Goal: Information Seeking & Learning: Understand process/instructions

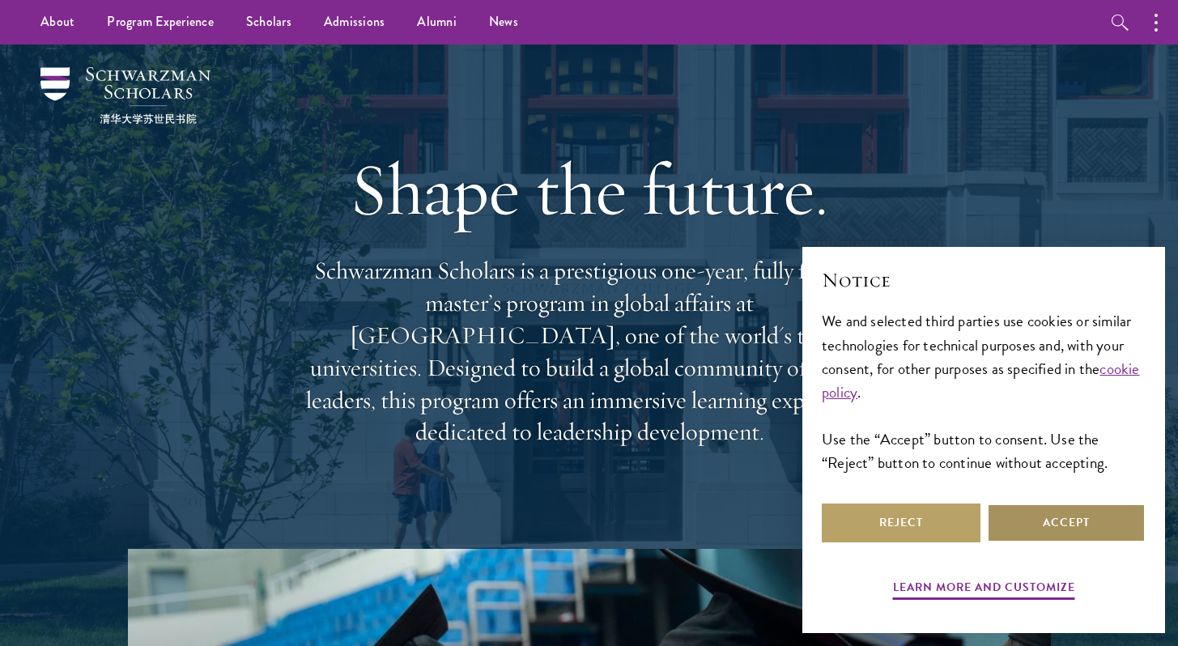
click at [1055, 510] on button "Accept" at bounding box center [1066, 523] width 159 height 39
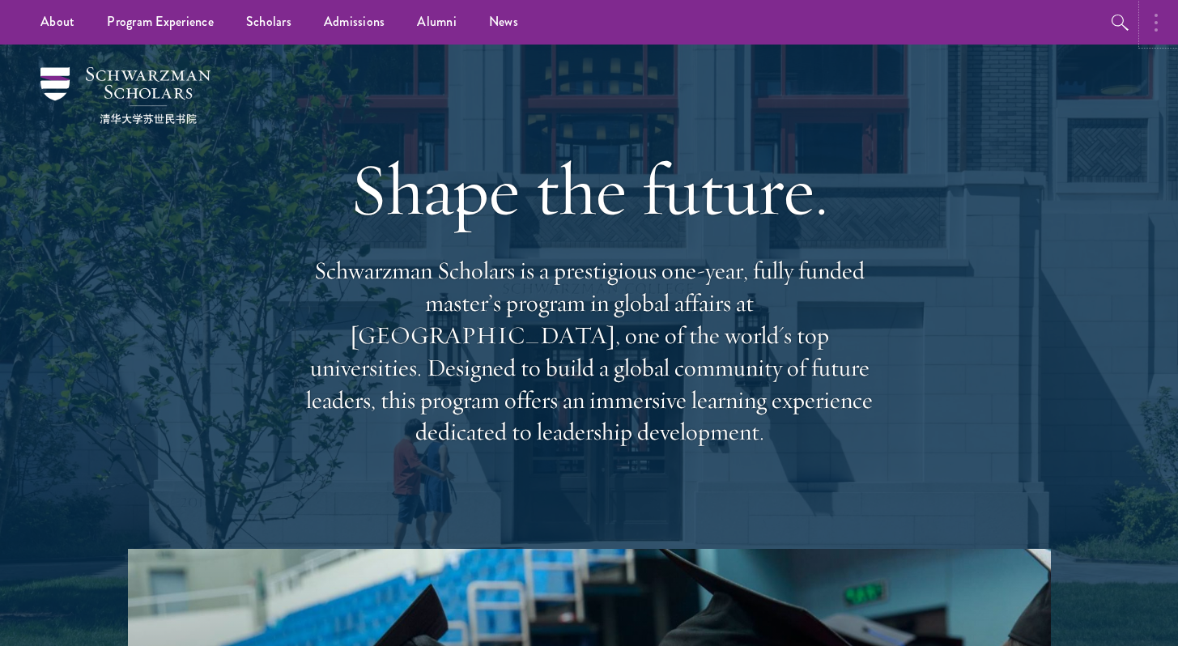
click at [1151, 15] on button "button" at bounding box center [1161, 22] width 36 height 45
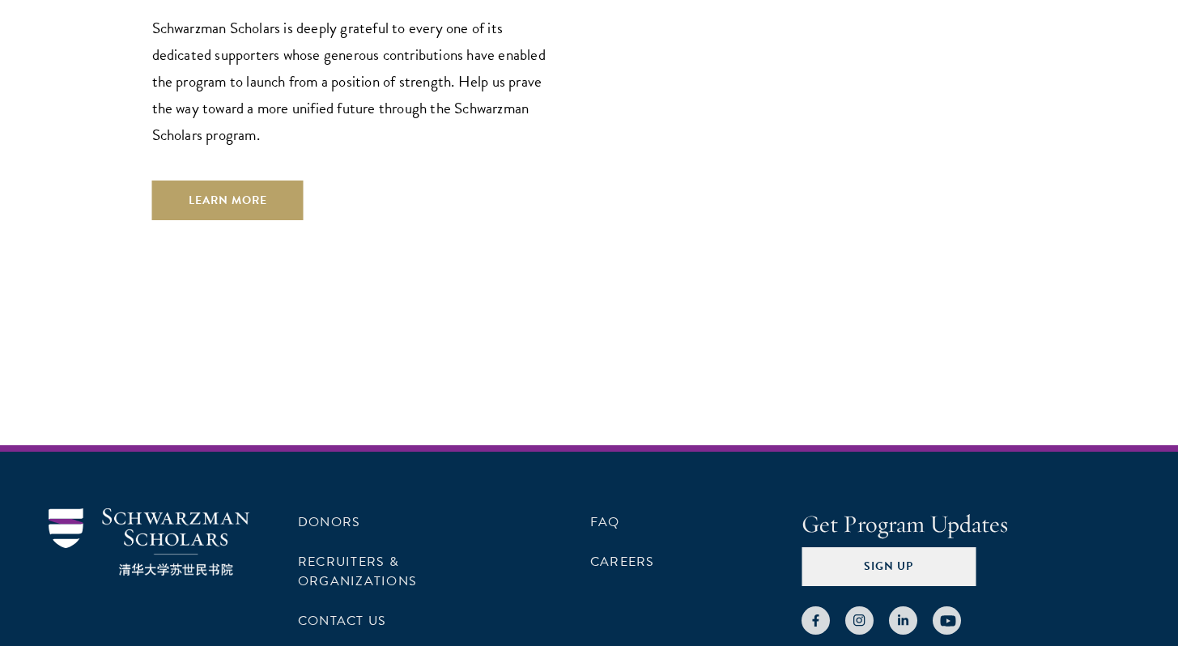
scroll to position [4871, 0]
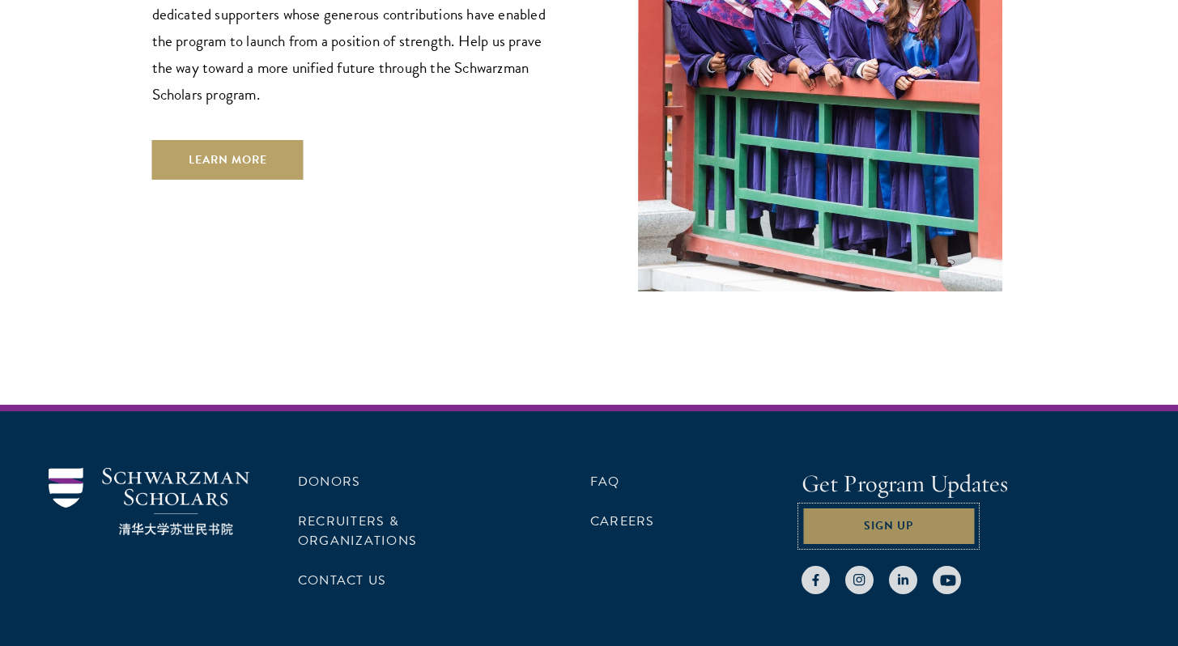
click at [883, 507] on button "Sign Up" at bounding box center [889, 526] width 174 height 39
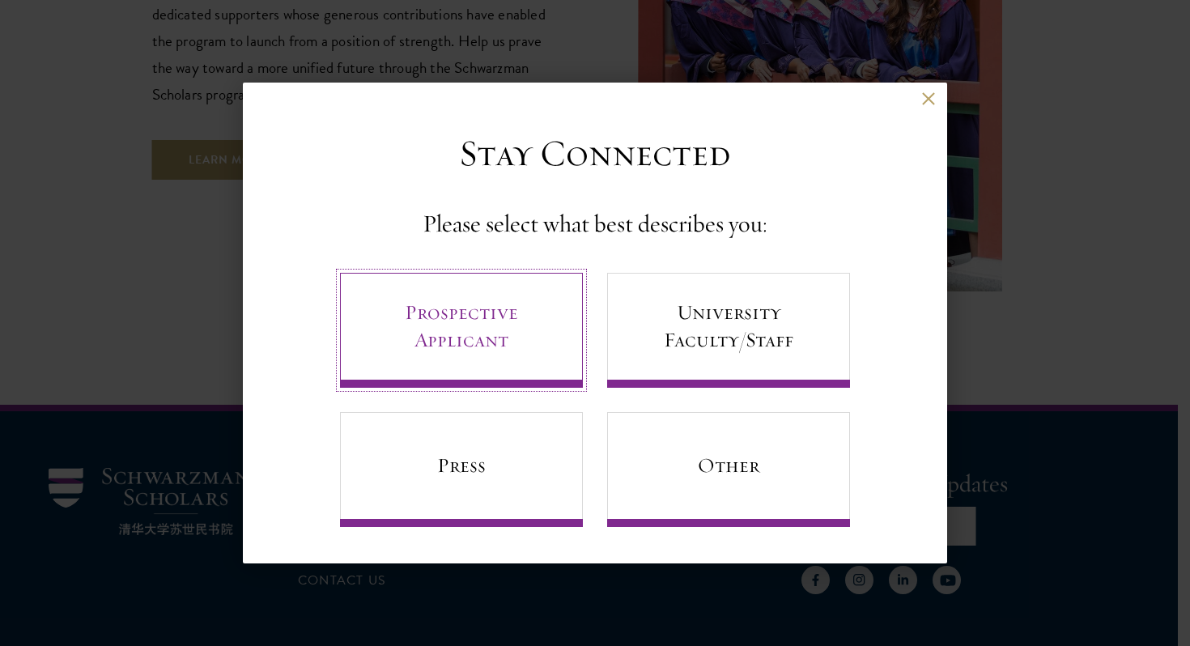
click at [506, 352] on link "Prospective Applicant" at bounding box center [461, 330] width 243 height 115
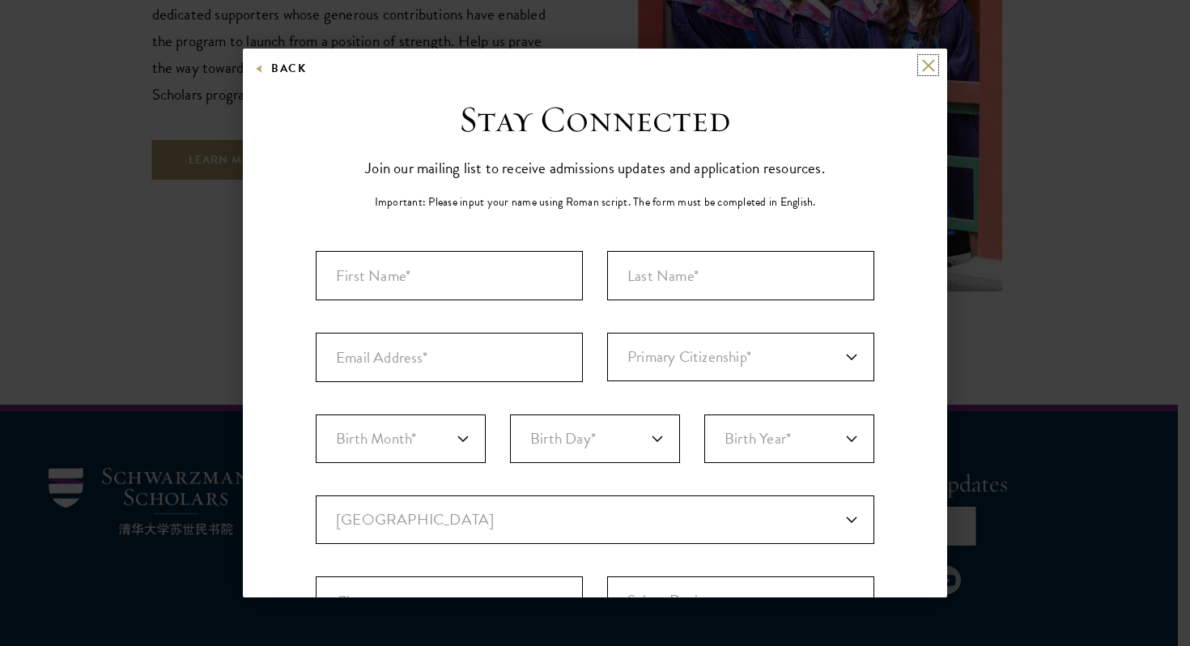
click at [922, 70] on button at bounding box center [929, 65] width 14 height 14
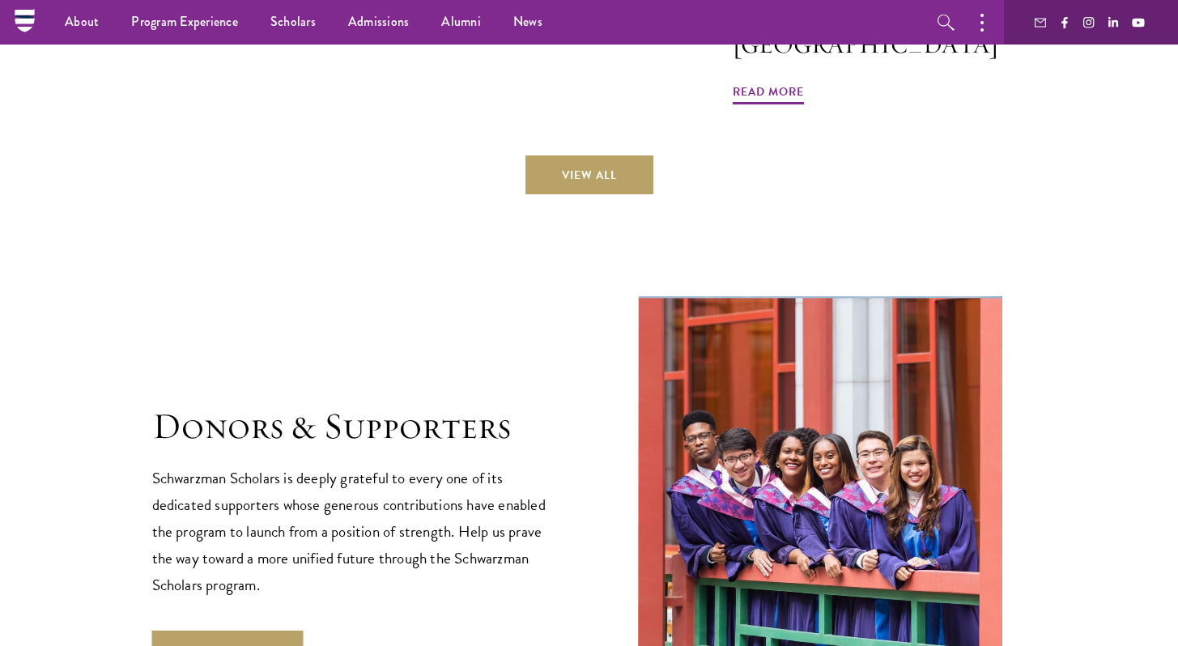
scroll to position [4304, 0]
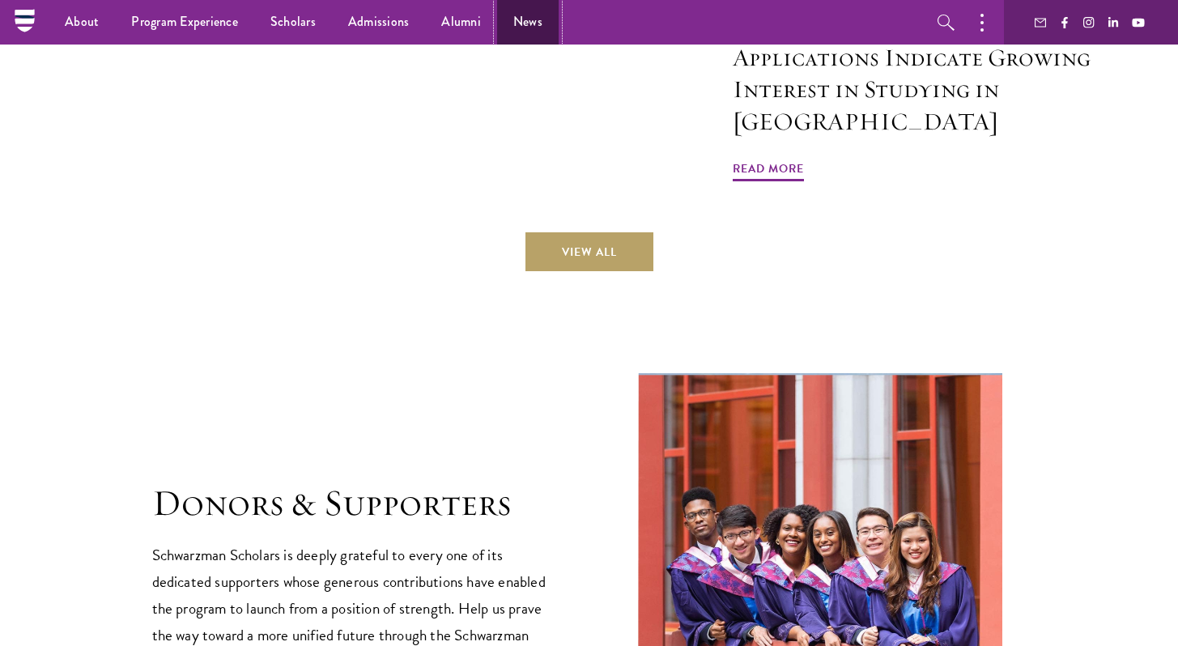
click at [526, 19] on link "News" at bounding box center [528, 22] width 62 height 45
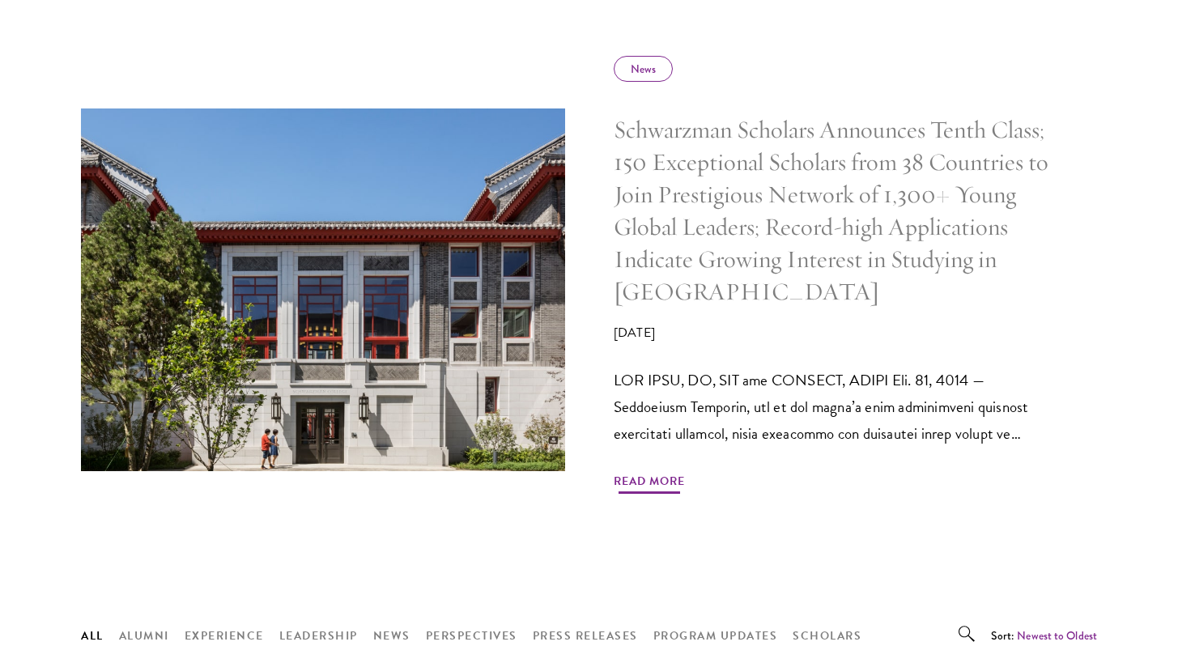
scroll to position [768, 0]
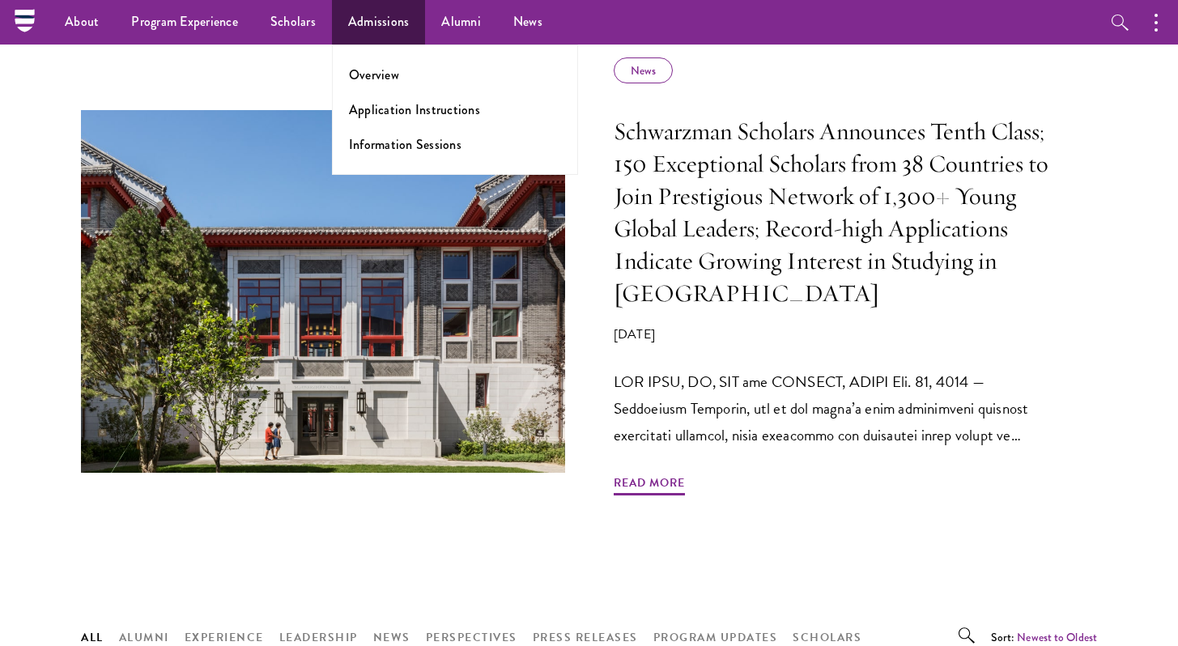
click at [377, 98] on ul "Overview Application Instructions Information Sessions" at bounding box center [455, 110] width 246 height 130
click at [377, 125] on ul "Overview Application Instructions Information Sessions" at bounding box center [455, 110] width 246 height 130
click at [389, 89] on ul "Overview Application Instructions Information Sessions" at bounding box center [455, 110] width 246 height 130
click at [390, 104] on link "Application Instructions" at bounding box center [414, 109] width 131 height 19
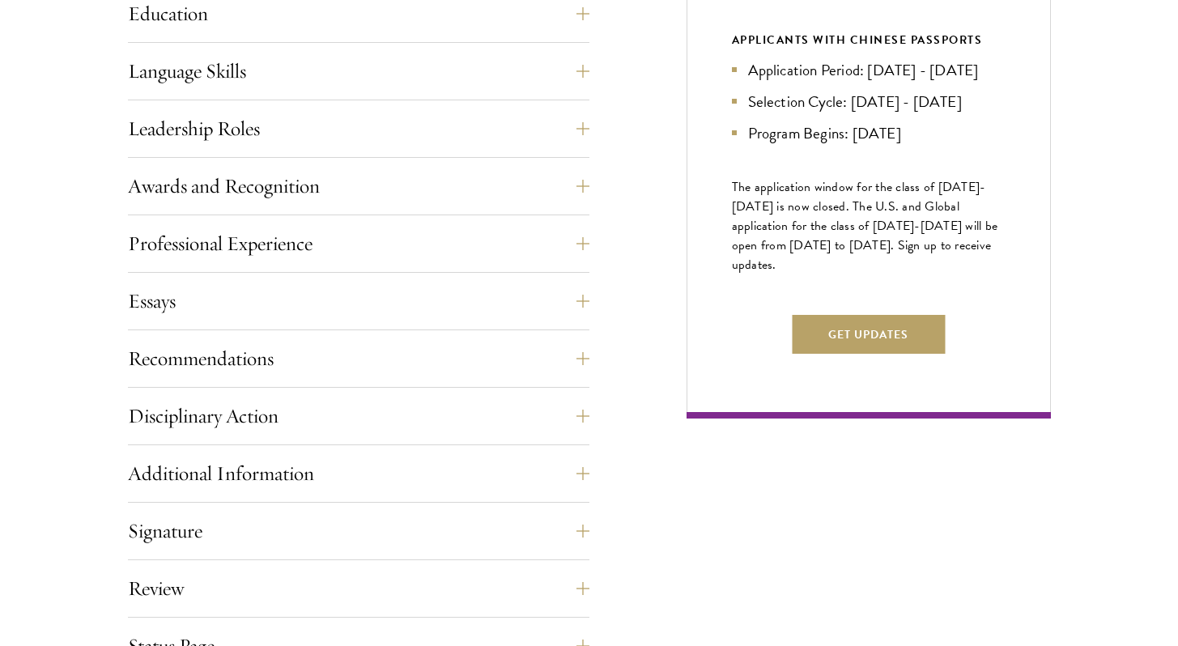
scroll to position [981, 0]
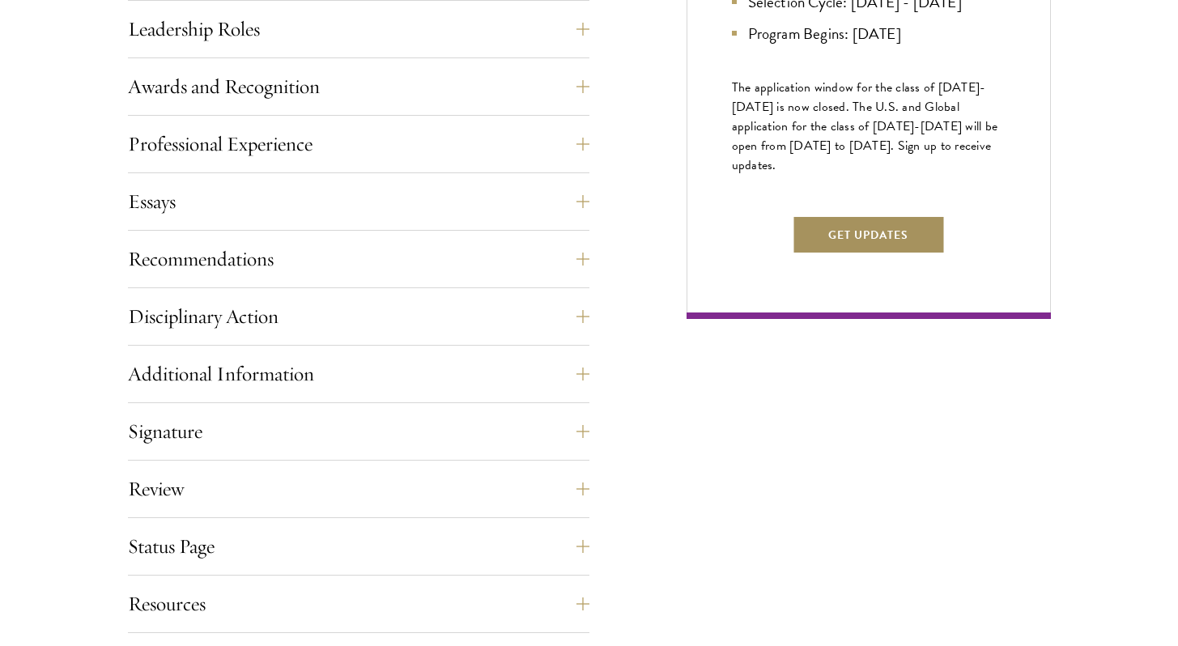
click at [874, 254] on button "Get Updates" at bounding box center [868, 234] width 153 height 39
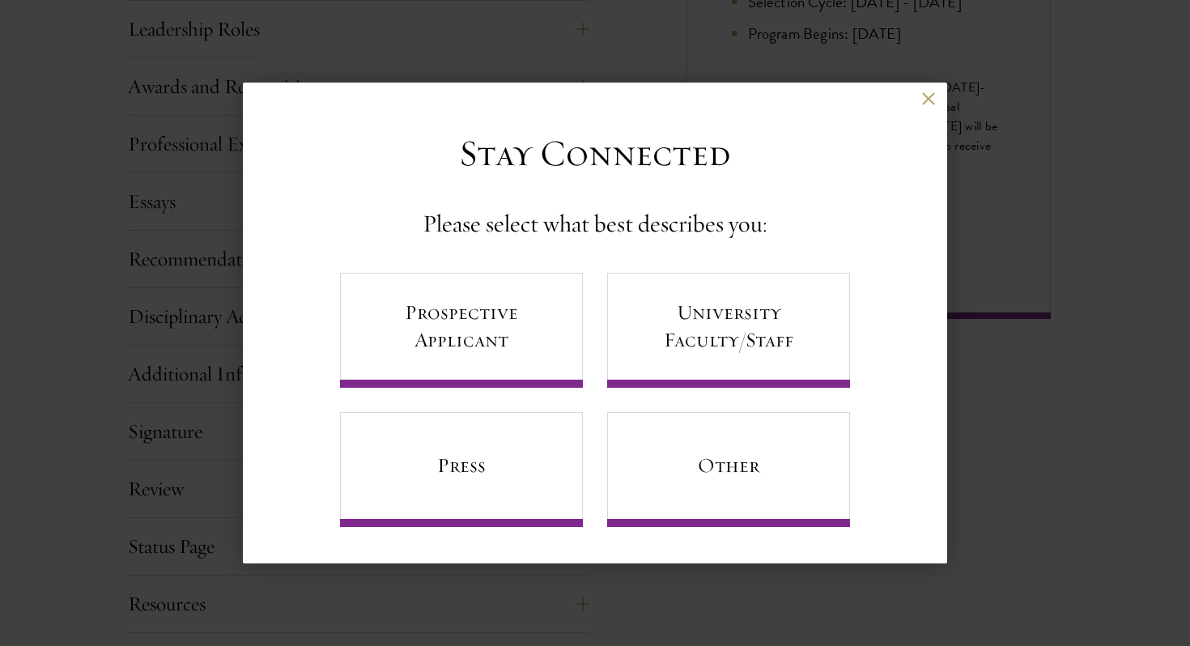
click at [925, 83] on div "Back Stay Connected Please select what best describes you: Prospective Applican…" at bounding box center [595, 324] width 704 height 482
click at [925, 87] on div "Back Stay Connected Please select what best describes you: Prospective Applican…" at bounding box center [595, 324] width 704 height 482
click at [921, 99] on div "Back" at bounding box center [595, 111] width 704 height 39
click at [945, 86] on div "Back Stay Connected Please select what best describes you: Prospective Applican…" at bounding box center [595, 324] width 704 height 482
click at [929, 92] on button at bounding box center [929, 99] width 14 height 14
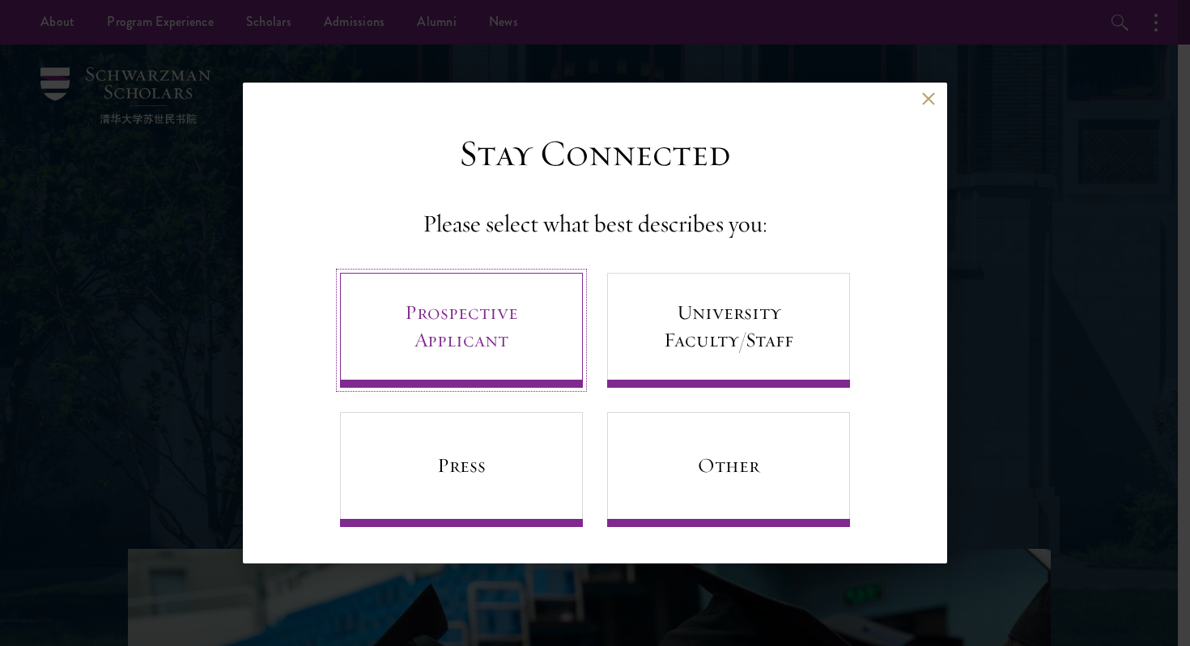
click at [419, 293] on link "Prospective Applicant" at bounding box center [461, 330] width 243 height 115
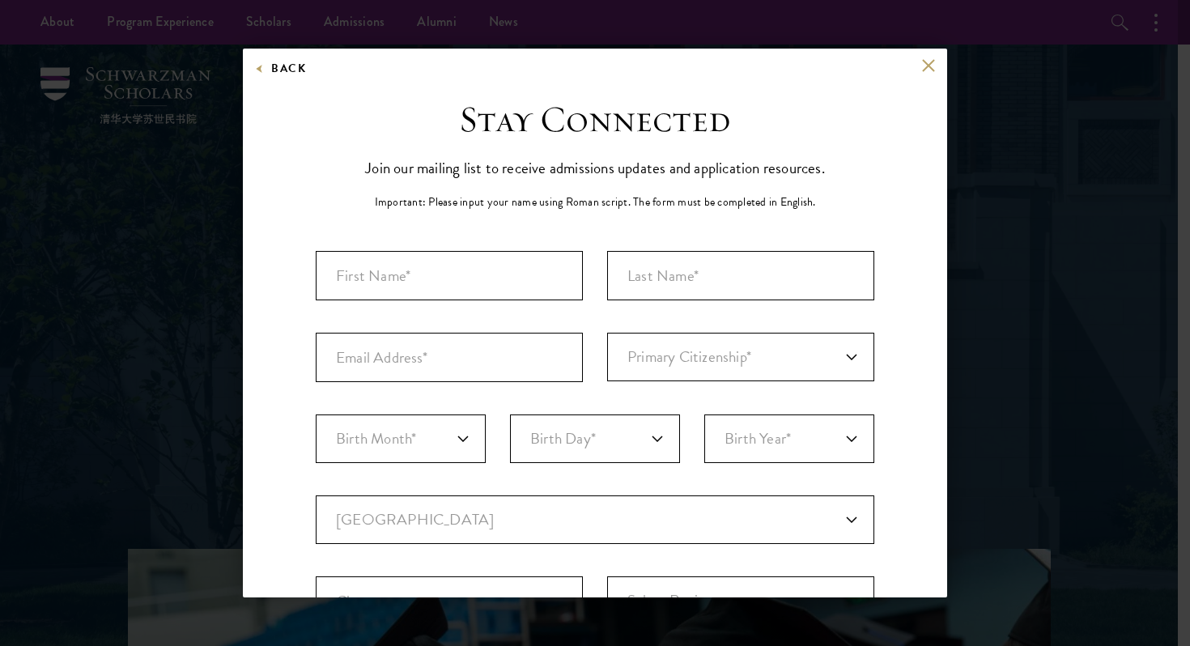
click at [896, 58] on div "Back" at bounding box center [595, 77] width 704 height 39
click at [922, 61] on button at bounding box center [929, 65] width 14 height 14
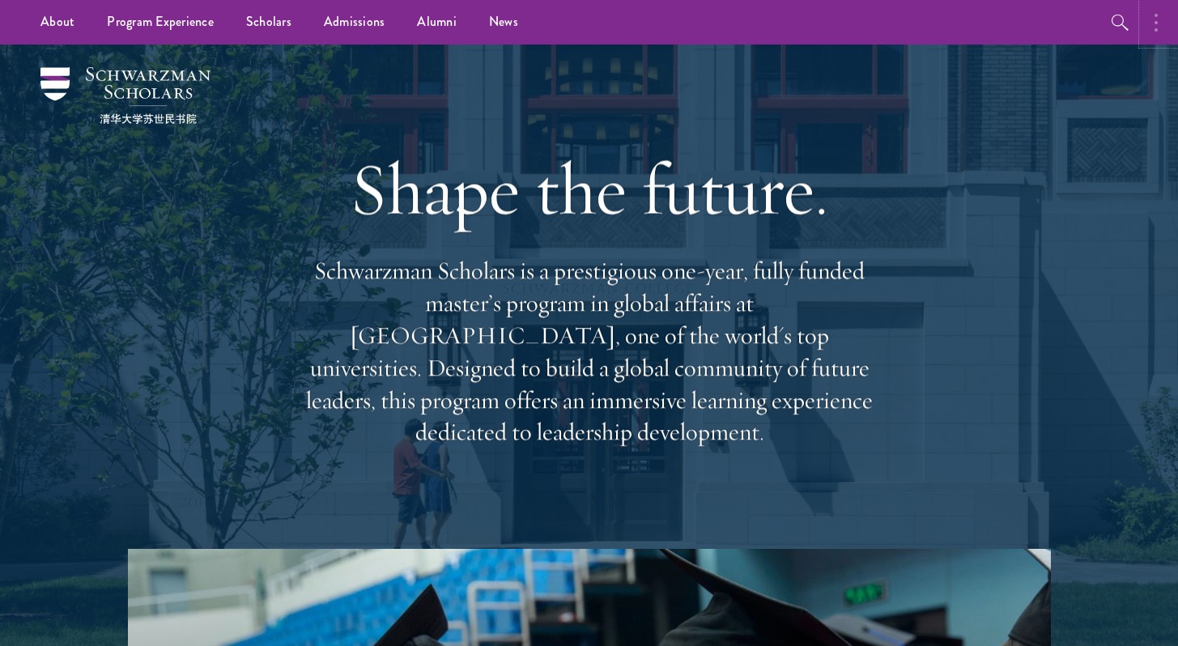
click at [1161, 13] on button "button" at bounding box center [1161, 22] width 36 height 45
